Goal: Task Accomplishment & Management: Manage account settings

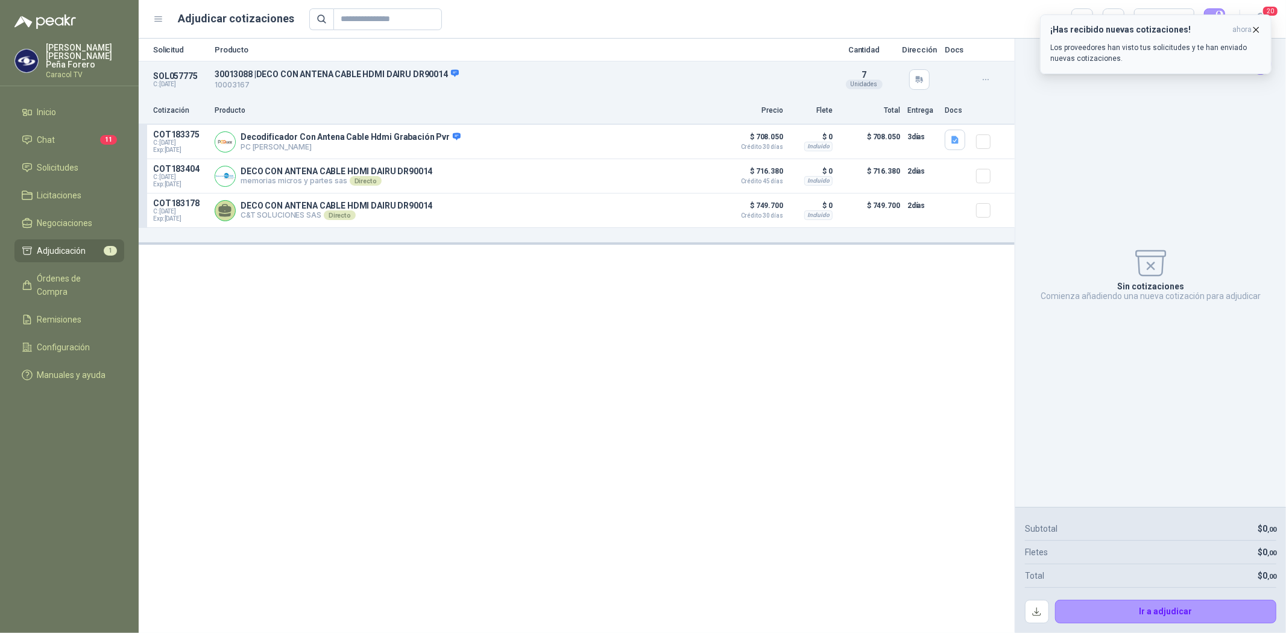
click at [1258, 27] on icon "button" at bounding box center [1256, 29] width 5 height 5
click at [57, 244] on span "Adjudicación" at bounding box center [61, 250] width 49 height 13
click at [1267, 65] on icon "Cerrar" at bounding box center [1260, 64] width 15 height 15
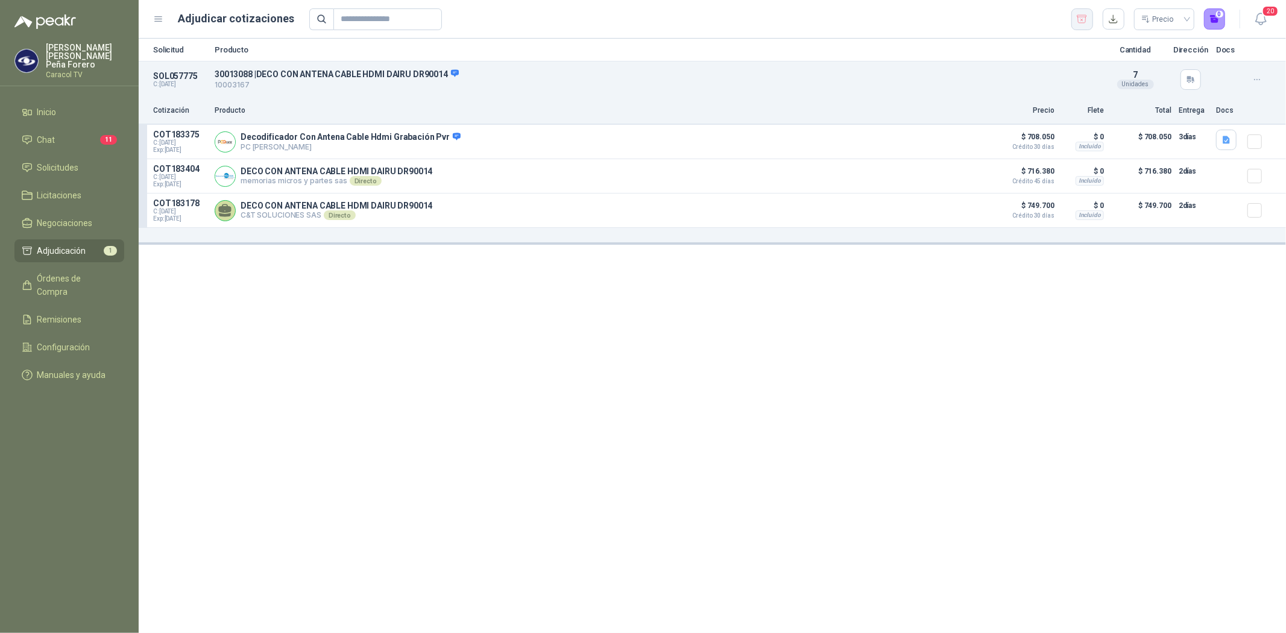
click at [1080, 14] on icon "button" at bounding box center [1081, 19] width 11 height 12
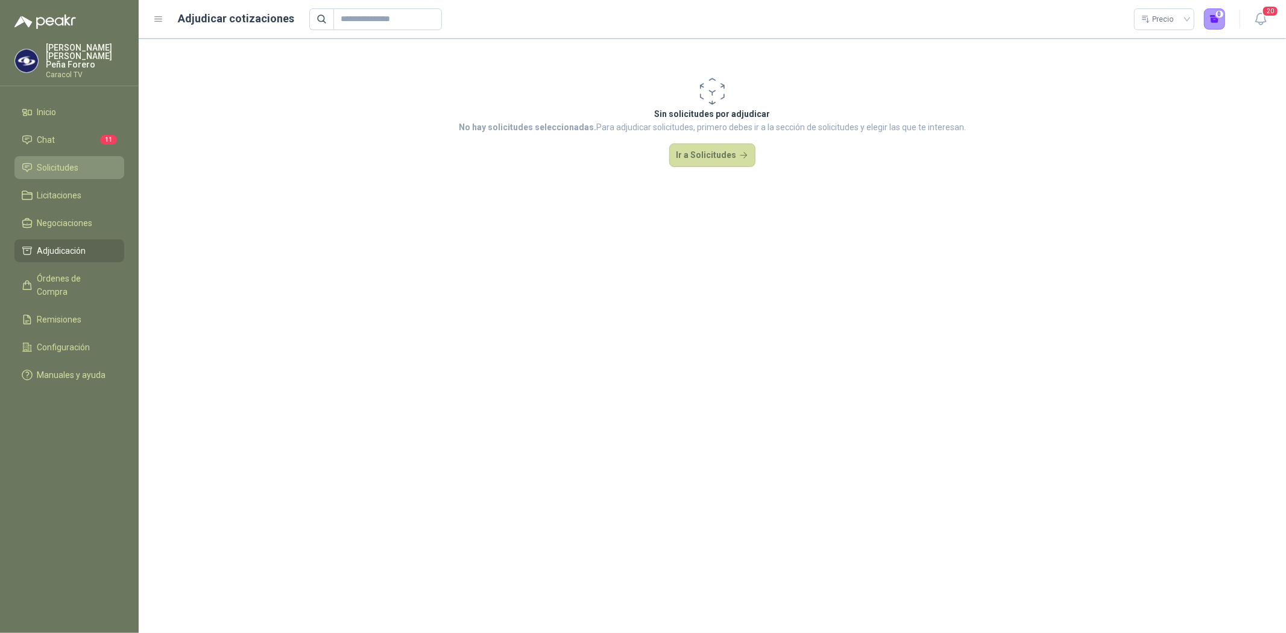
click at [76, 165] on span "Solicitudes" at bounding box center [58, 167] width 42 height 13
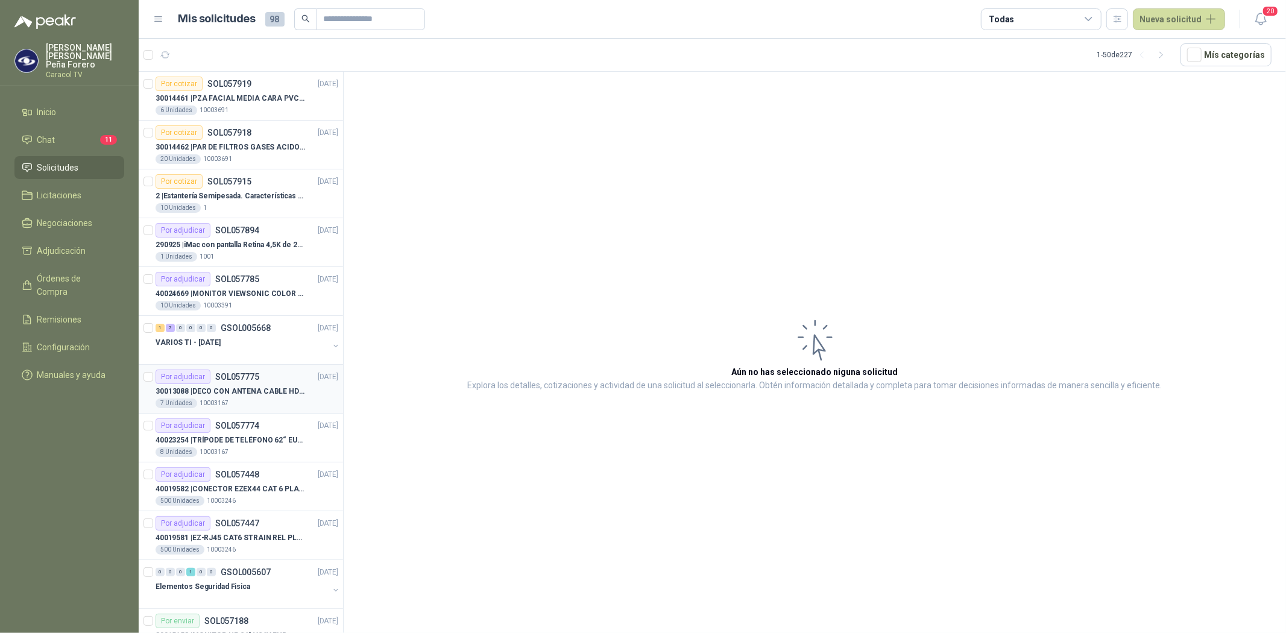
click at [260, 392] on p "30013088 | DECO CON ANTENA CABLE HDMI DAIRU DR90014" at bounding box center [231, 391] width 150 height 11
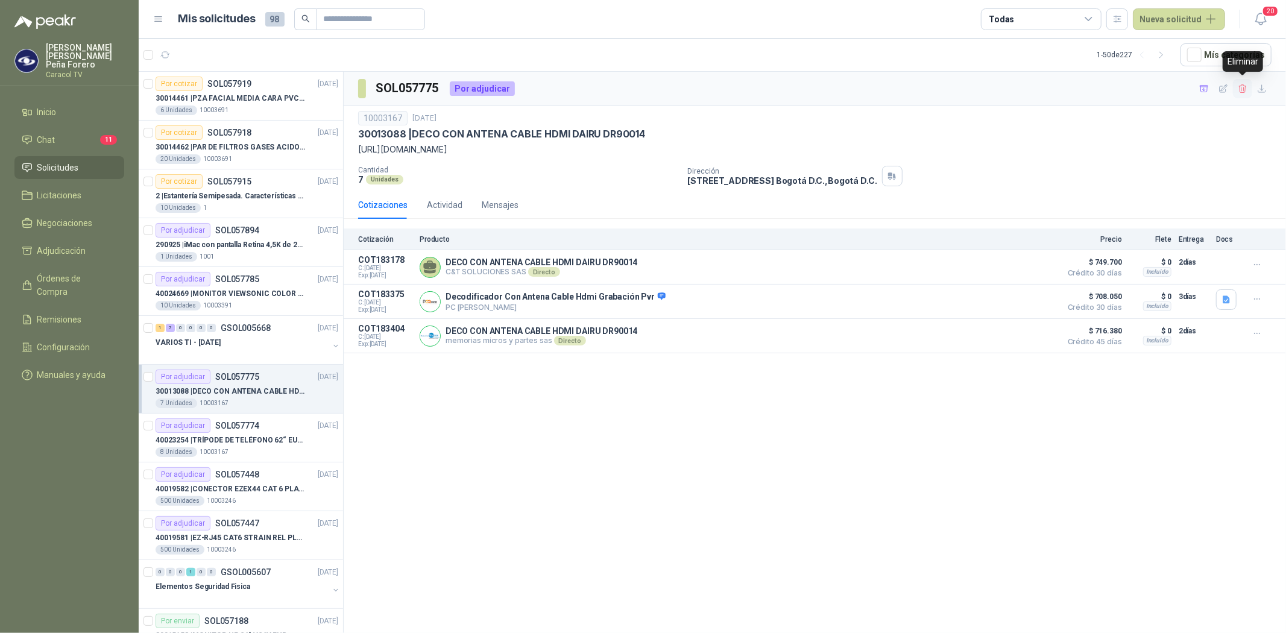
click at [1243, 87] on icon "button" at bounding box center [1243, 89] width 10 height 10
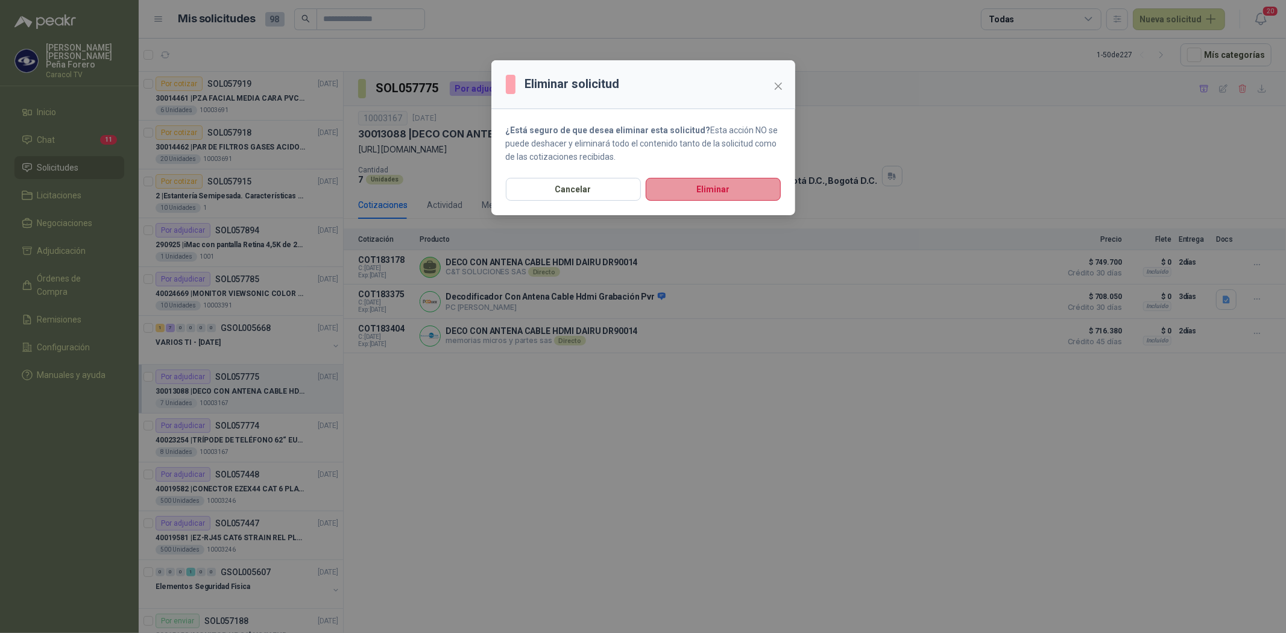
click at [697, 184] on button "Eliminar" at bounding box center [713, 189] width 135 height 23
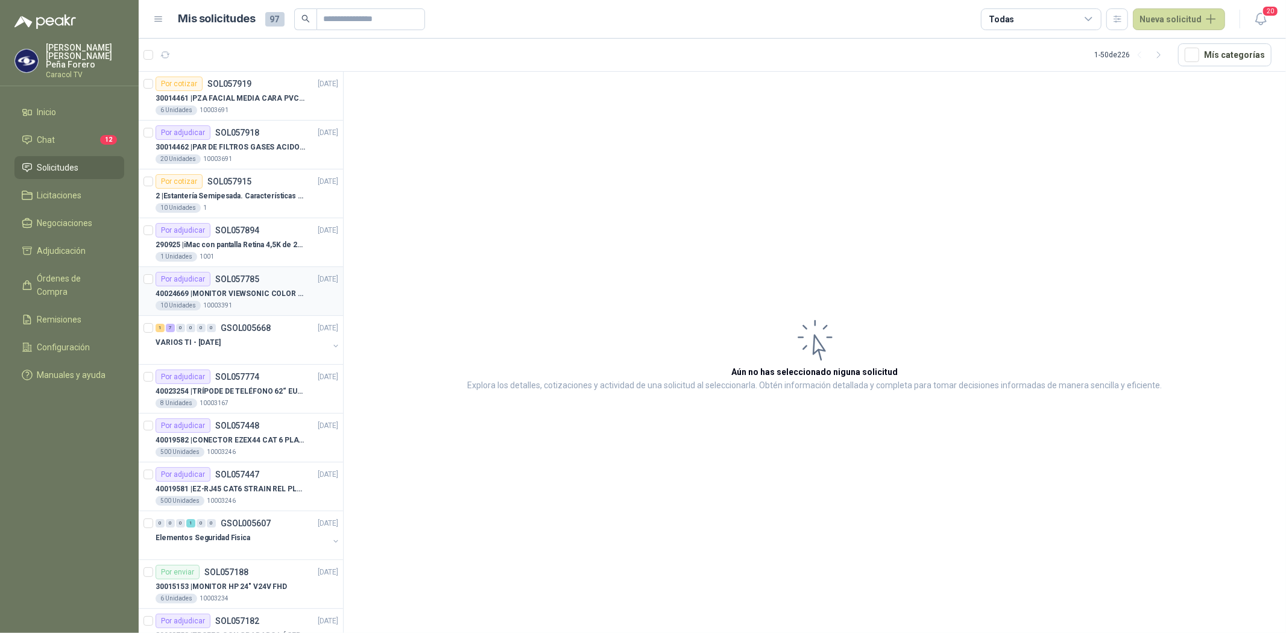
click at [244, 287] on div "40024669 | MONITOR VIEWSONIC COLOR PRO VP2786-4K" at bounding box center [247, 293] width 183 height 14
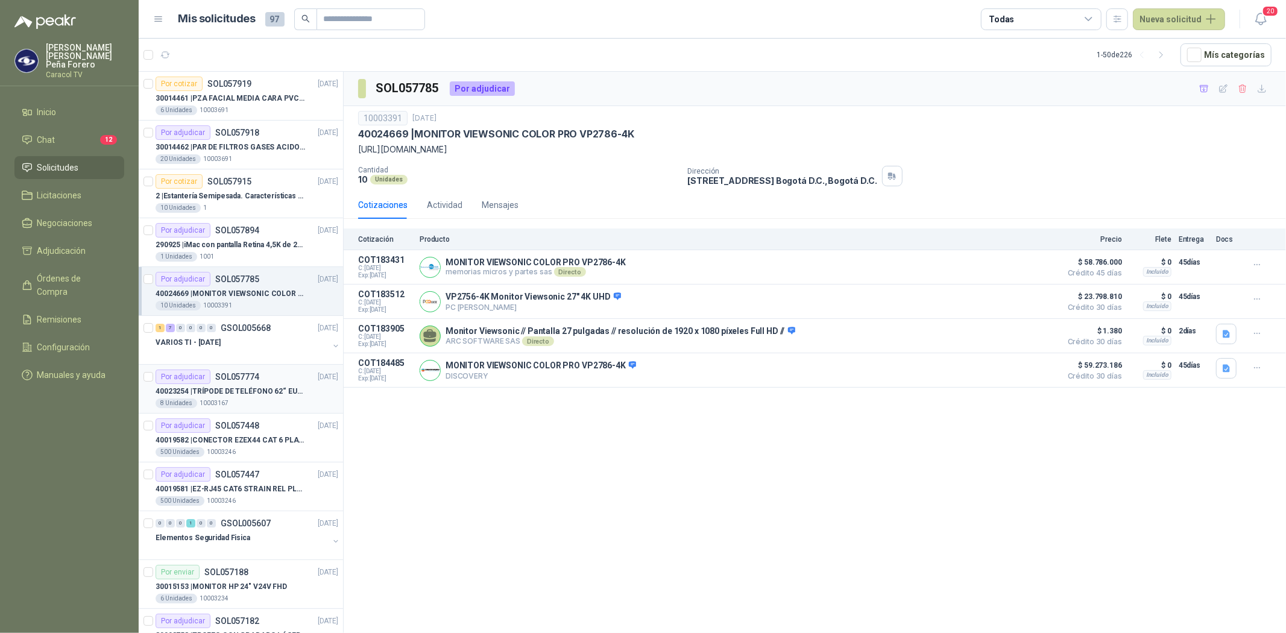
click at [239, 389] on p "40023254 | TRÍPODE DE TELÉFONO 62“ EUCOS EUTP-010" at bounding box center [231, 391] width 150 height 11
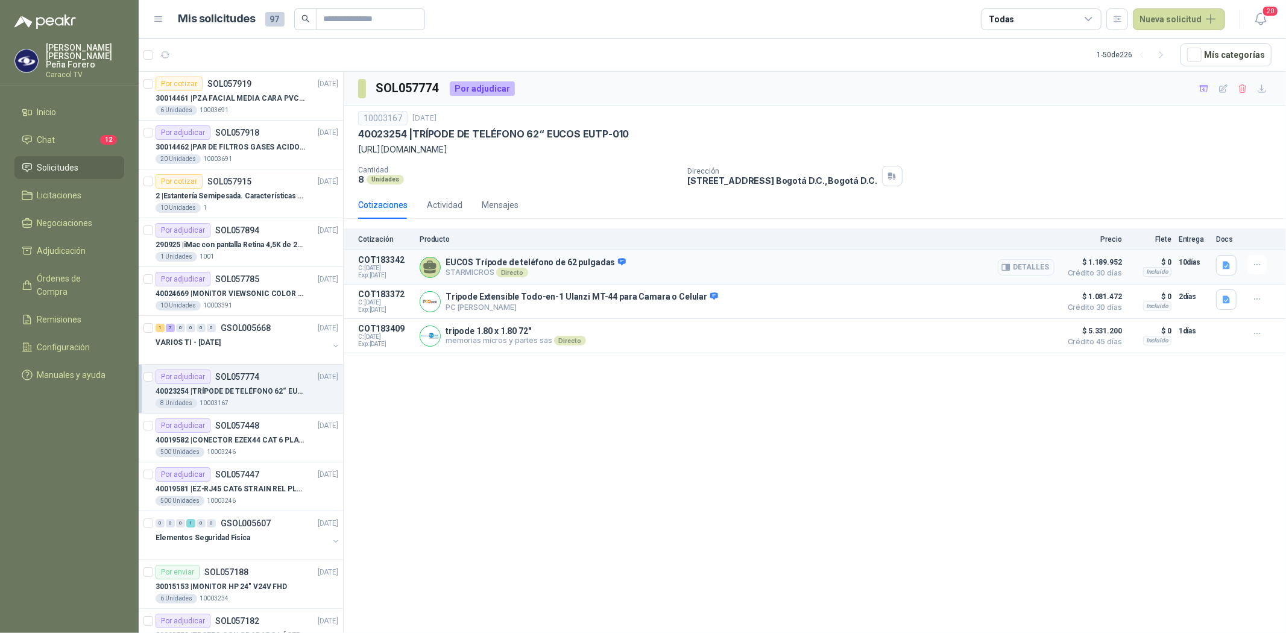
click at [1009, 269] on icon "button" at bounding box center [1007, 267] width 3 height 5
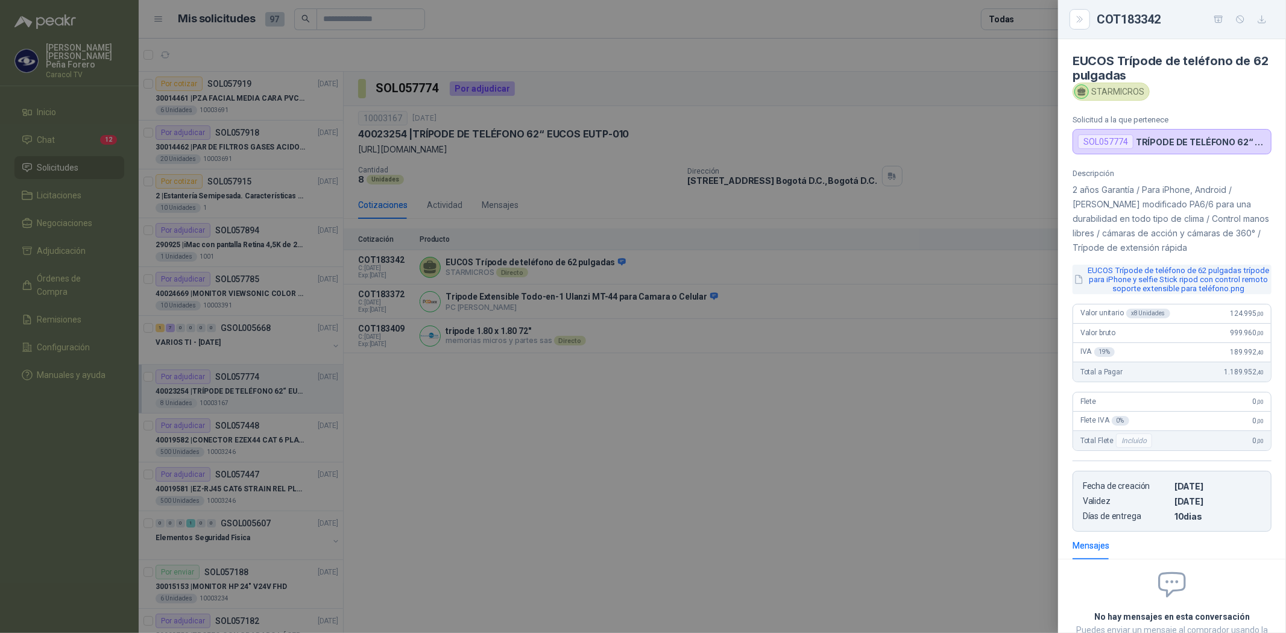
scroll to position [104, 0]
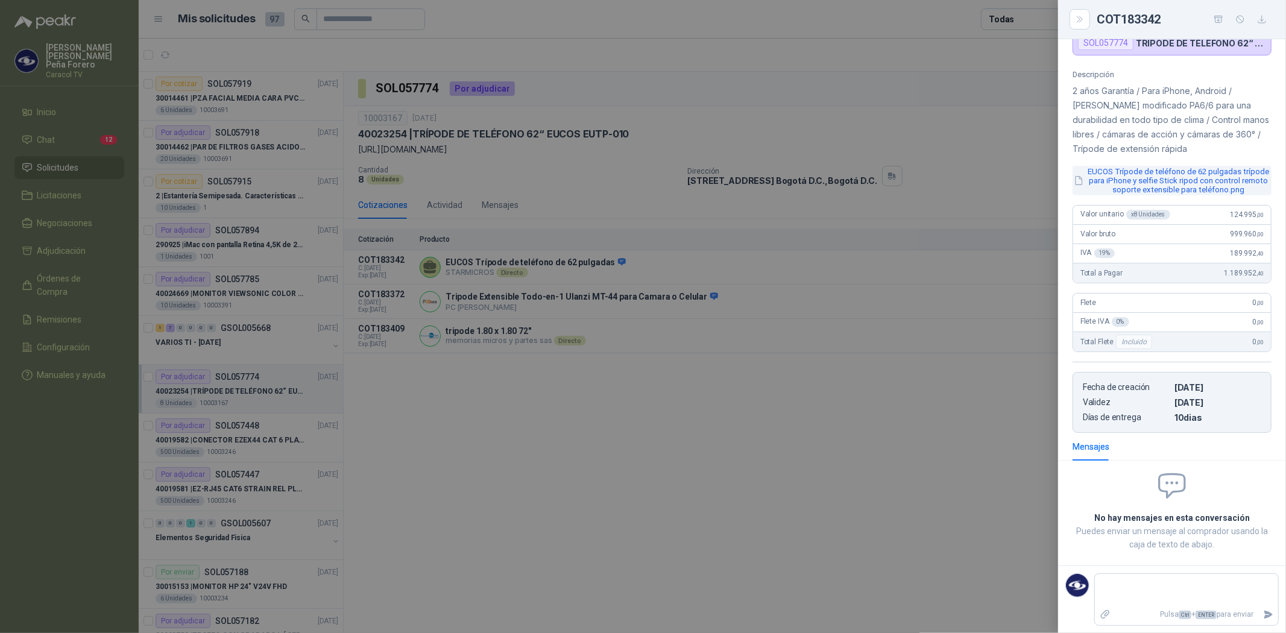
click at [1184, 179] on button "EUCOS Trípode de teléfono de 62 pulgadas trípode para iPhone y selfie Stick rip…" at bounding box center [1171, 181] width 199 height 30
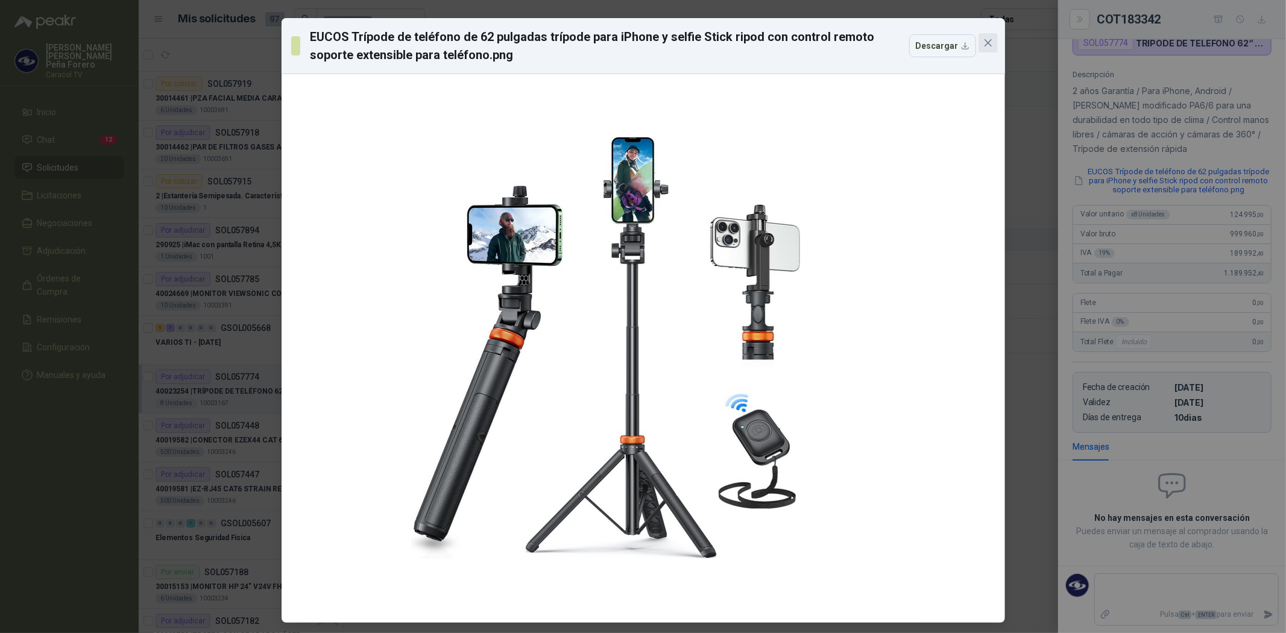
click at [986, 44] on icon "close" at bounding box center [988, 43] width 10 height 10
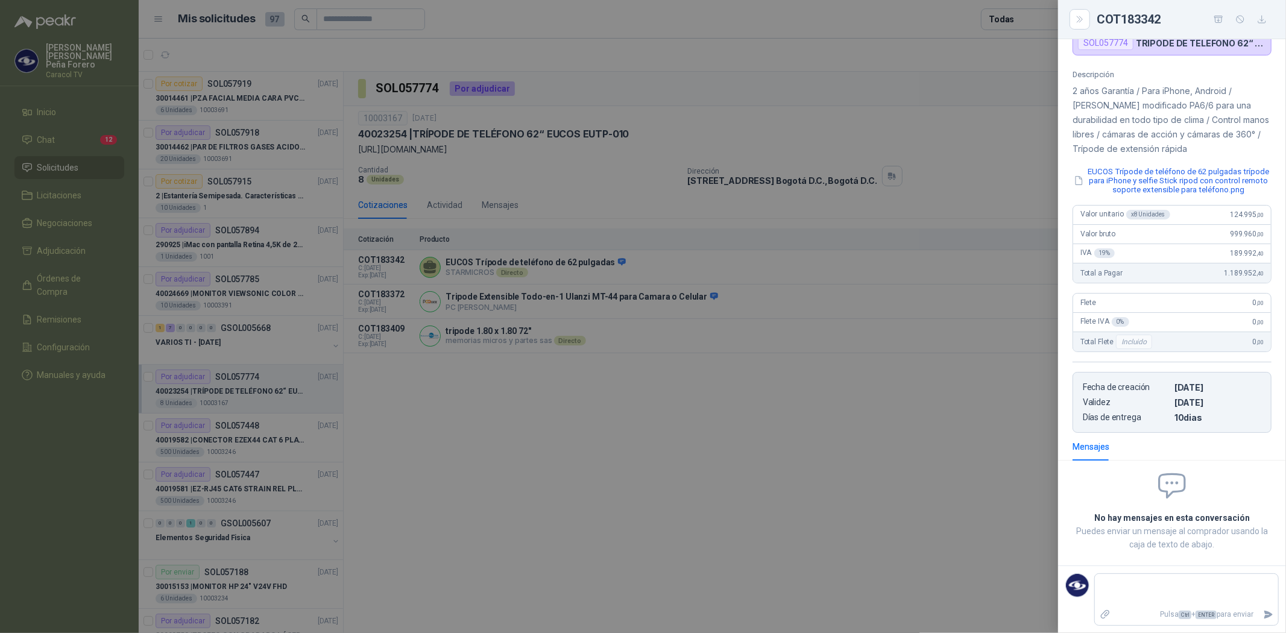
click at [534, 426] on div at bounding box center [643, 316] width 1286 height 633
